Goal: Task Accomplishment & Management: Manage account settings

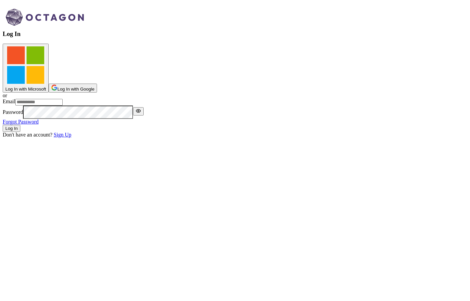
click at [94, 87] on span "Log In with Google" at bounding box center [75, 89] width 37 height 5
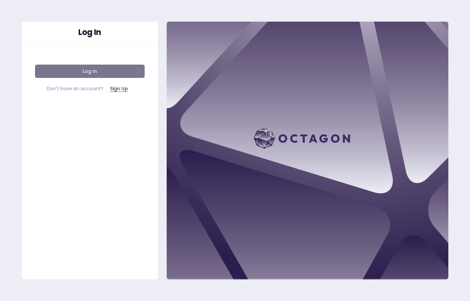
click at [99, 72] on button "Log In" at bounding box center [90, 71] width 110 height 13
